Goal: Check status: Check status

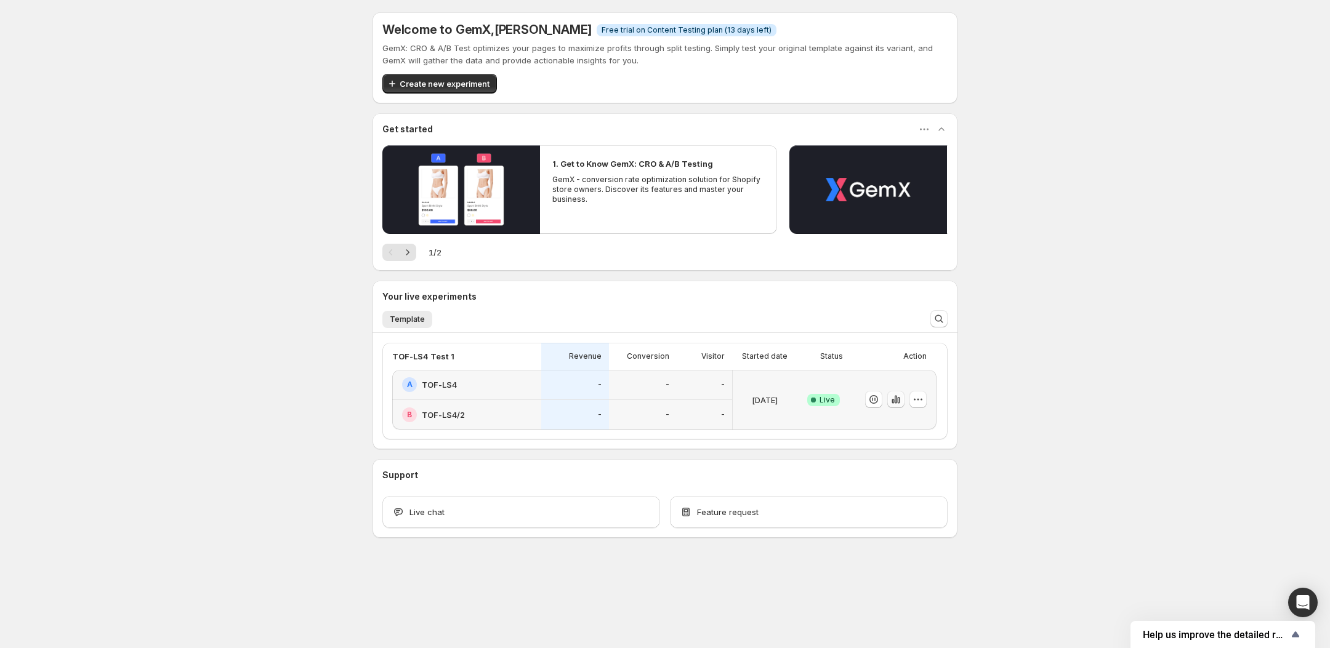
click at [899, 401] on icon "button" at bounding box center [898, 400] width 2 height 7
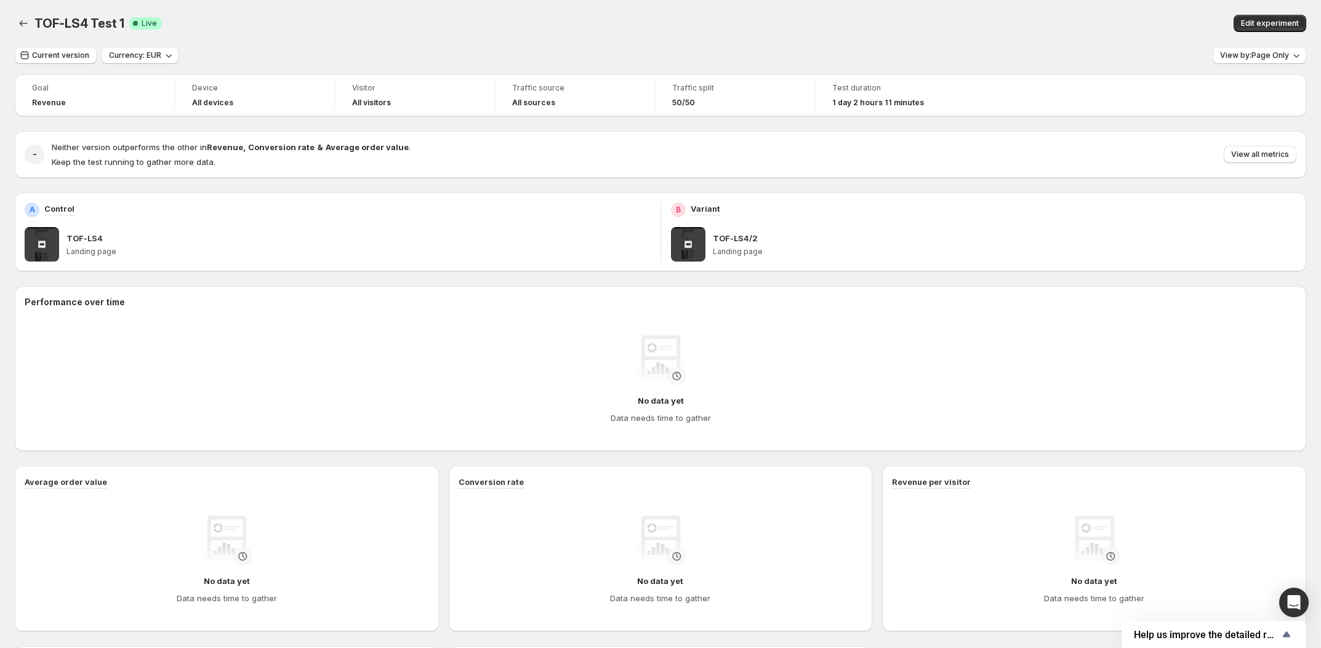
click at [315, 18] on div "TOF-LS4 Test 1 Success Complete Live" at bounding box center [362, 23] width 656 height 17
click at [60, 56] on span "Current version" at bounding box center [60, 55] width 57 height 10
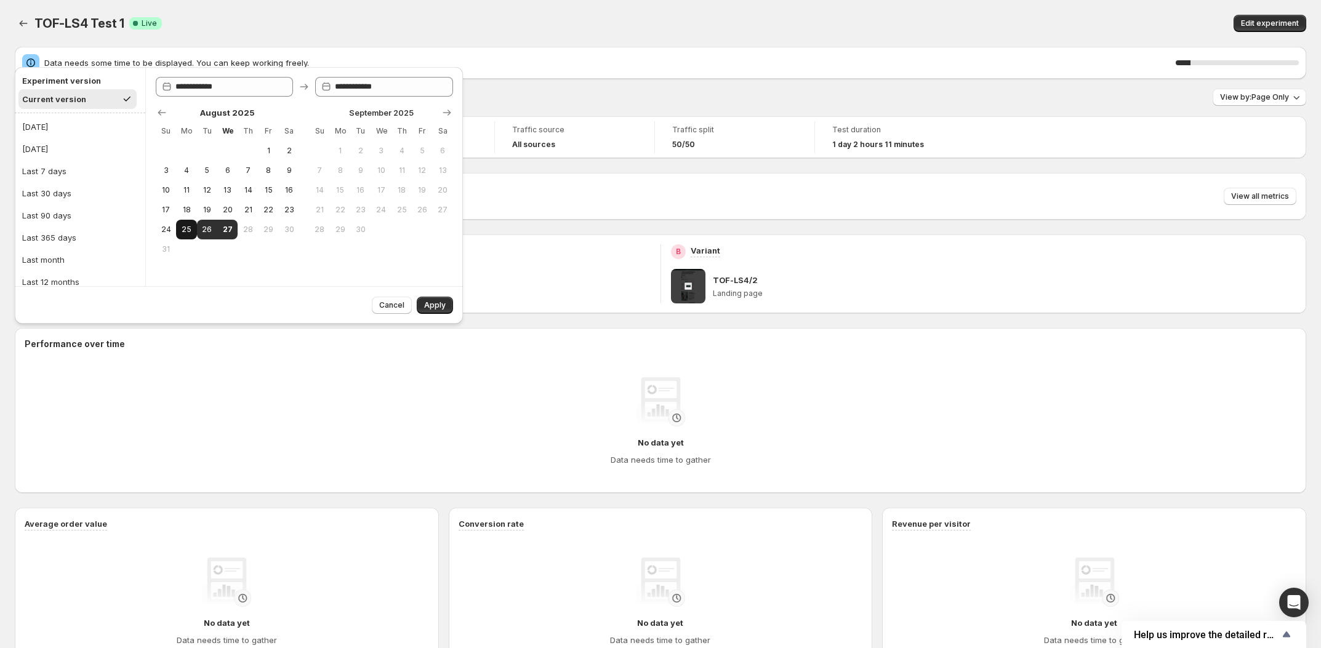
click at [187, 228] on span "25" at bounding box center [186, 230] width 10 height 10
type input "**********"
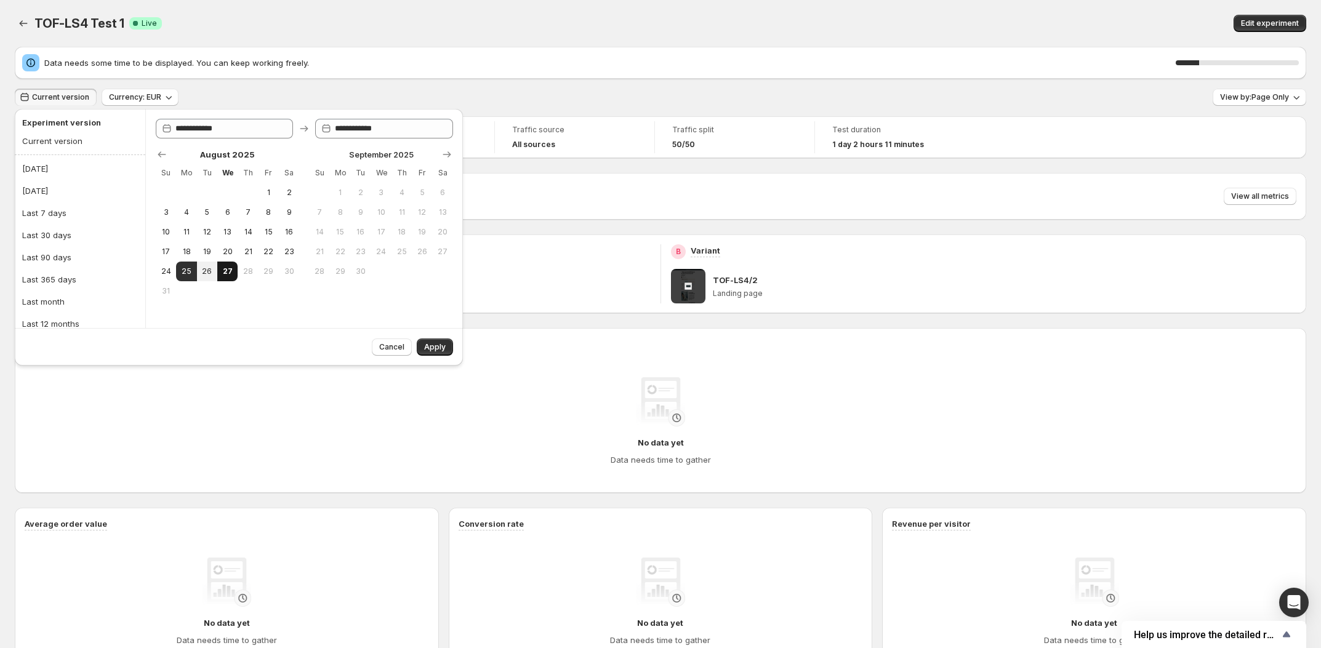
click at [225, 269] on span "27" at bounding box center [227, 272] width 10 height 10
type input "**********"
click at [439, 344] on span "Apply" at bounding box center [435, 347] width 22 height 10
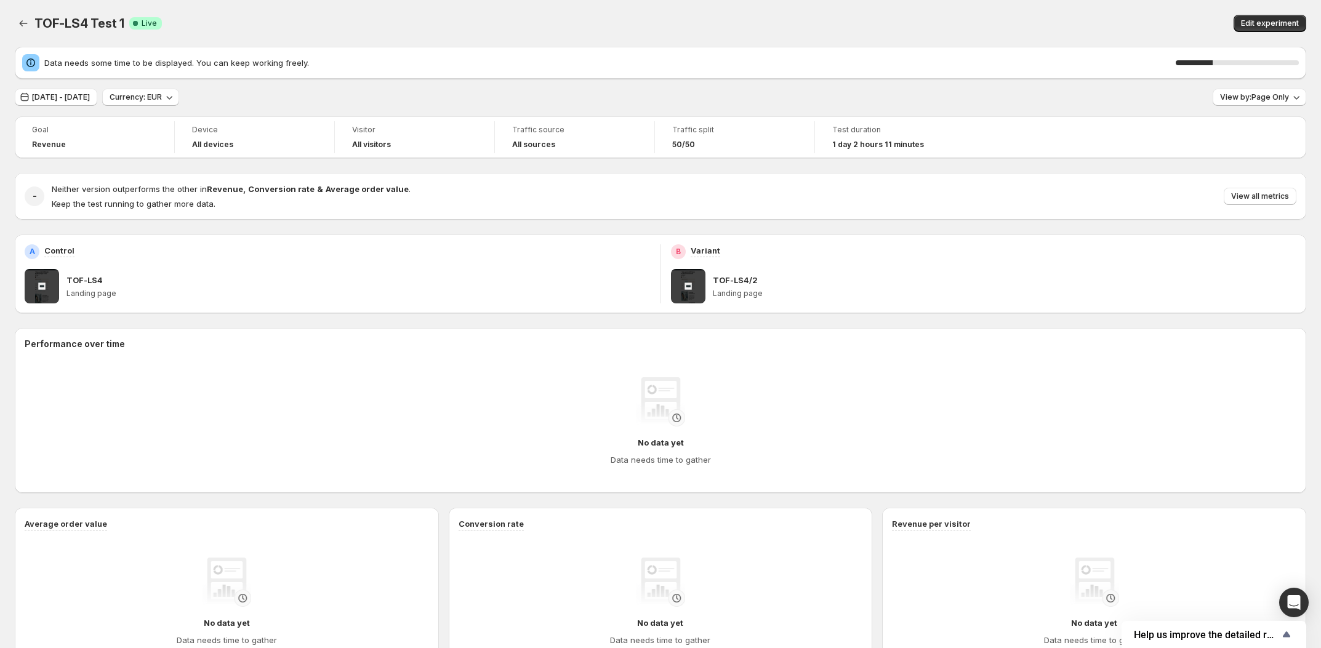
click at [377, 36] on div "TOF-LS4 Test 1. This page is ready TOF-LS4 Test 1 Success Complete Live Edit ex…" at bounding box center [661, 23] width 1292 height 47
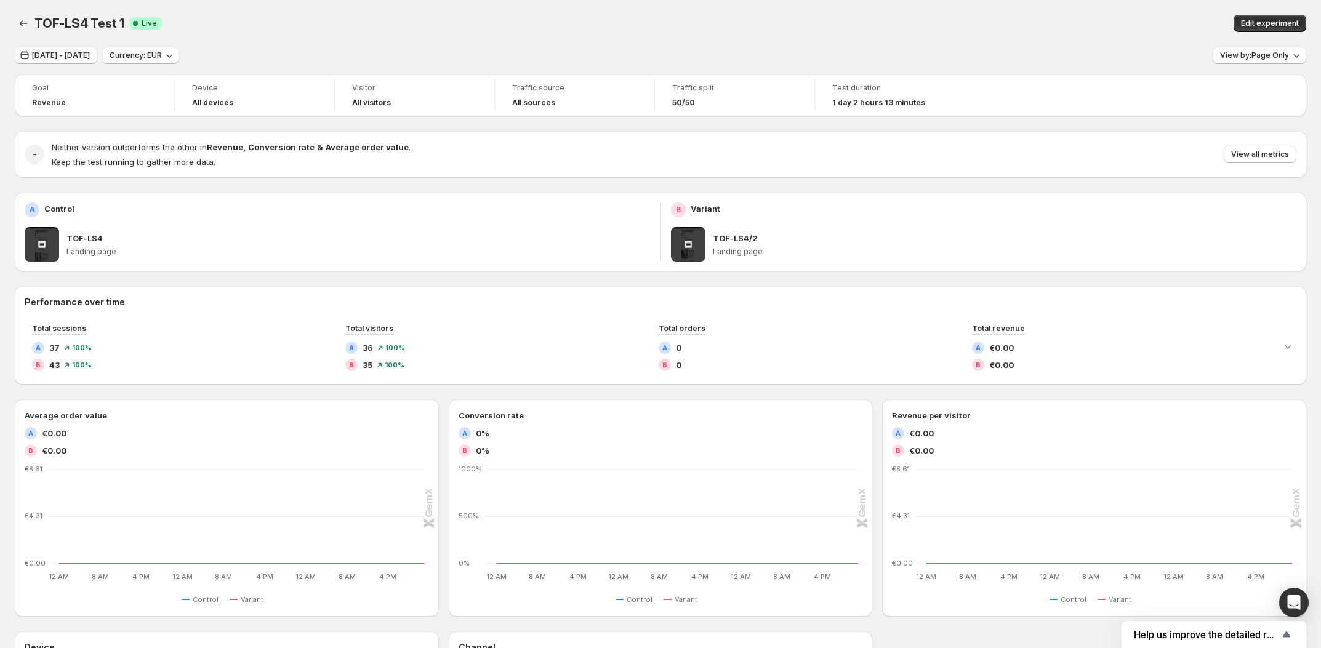
click at [405, 22] on div "TOF-LS4 Test 1 Success Complete Live" at bounding box center [362, 23] width 656 height 17
click at [203, 4] on div "TOF-LS4 Test 1. This page is ready TOF-LS4 Test 1 Success Complete Live Edit ex…" at bounding box center [661, 23] width 1292 height 47
click at [1245, 159] on span "View all metrics" at bounding box center [1260, 155] width 58 height 10
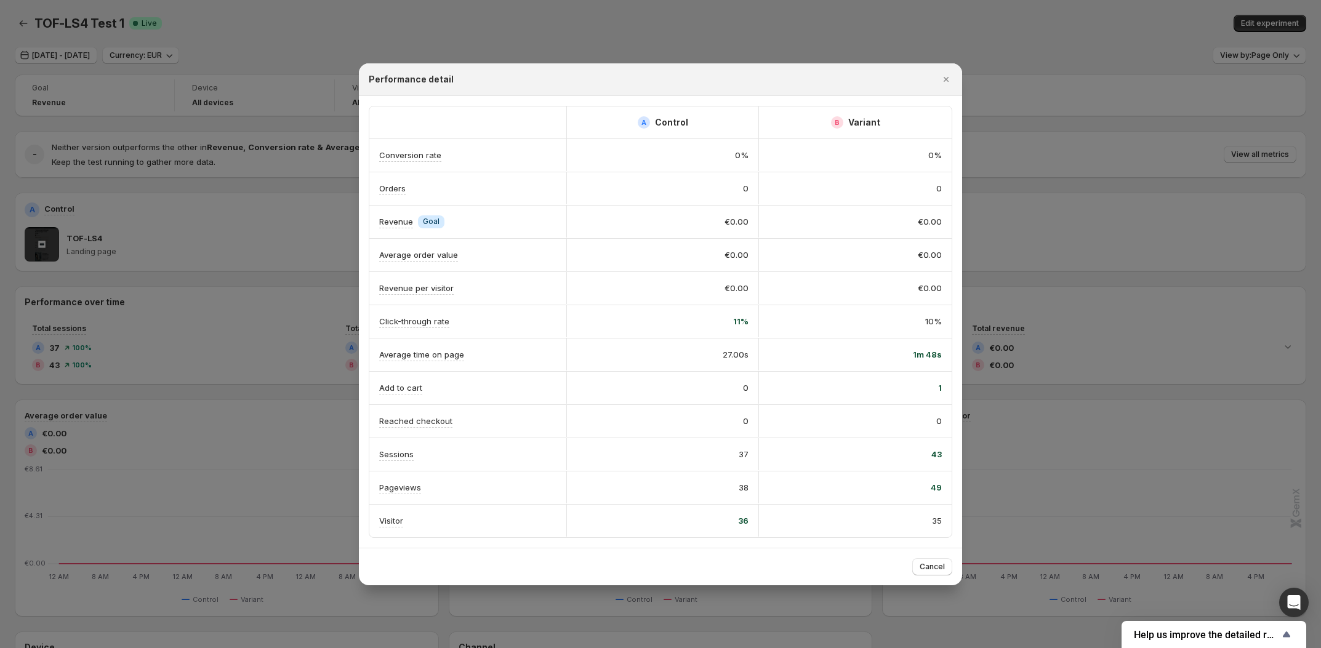
click at [249, 7] on div at bounding box center [660, 324] width 1321 height 648
